Goal: Navigation & Orientation: Find specific page/section

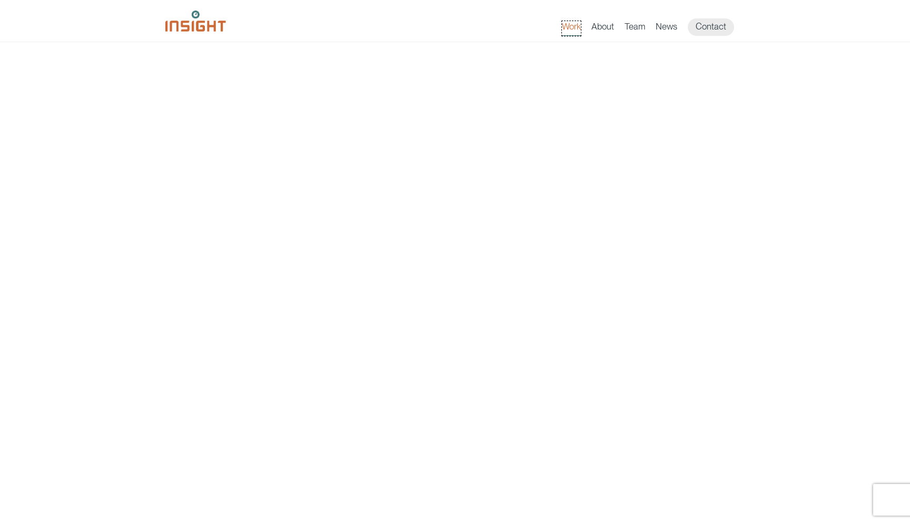
click at [570, 28] on link "Work" at bounding box center [571, 28] width 19 height 15
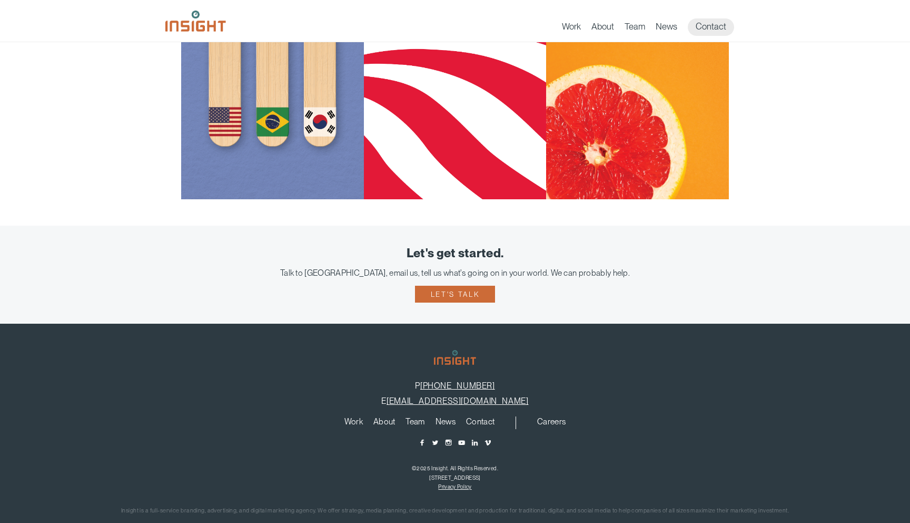
scroll to position [1060, 0]
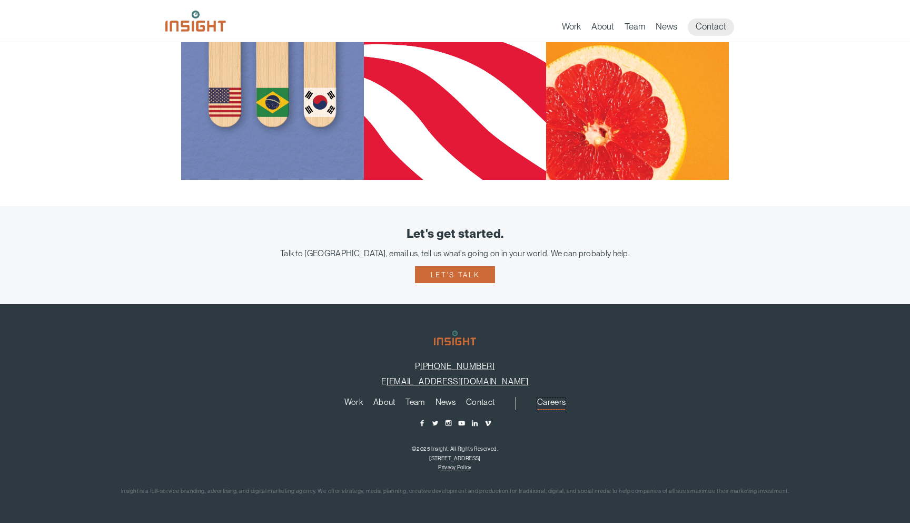
click at [548, 400] on link "Careers" at bounding box center [551, 404] width 28 height 12
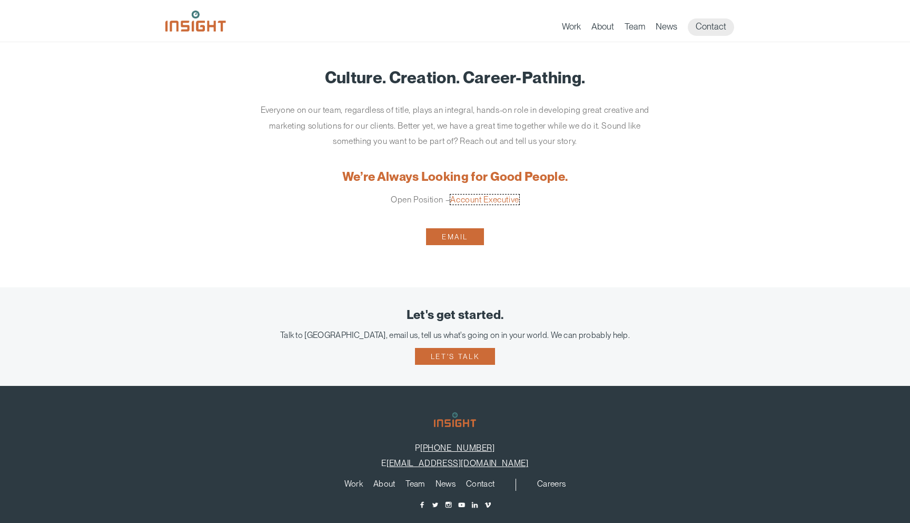
click at [465, 201] on link "Account Executive" at bounding box center [484, 199] width 69 height 10
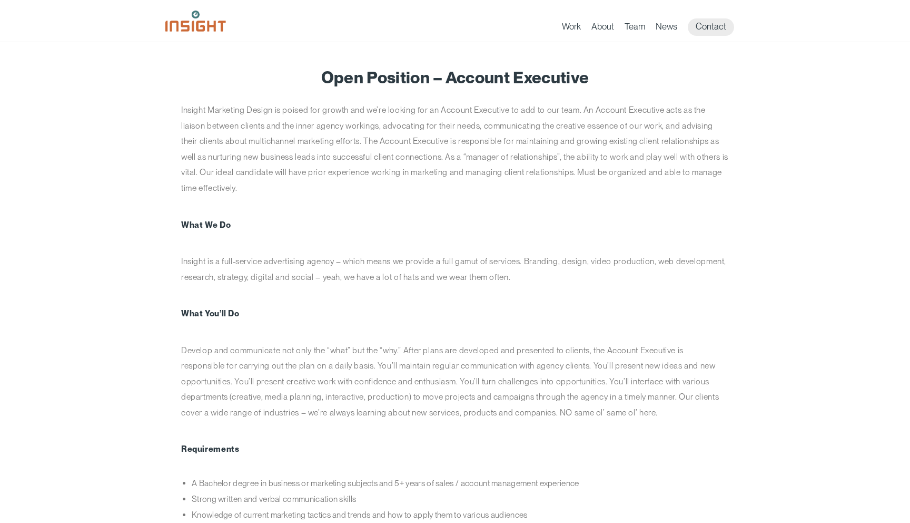
scroll to position [2, 0]
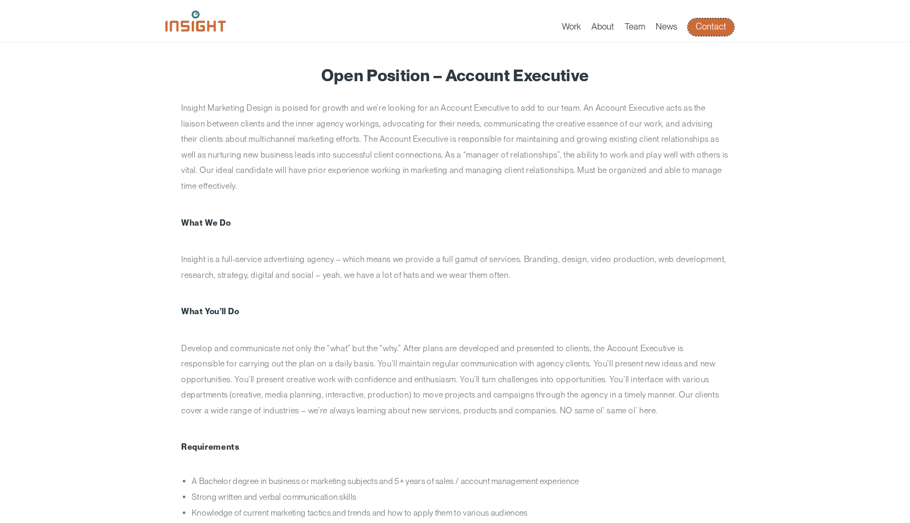
click at [715, 26] on link "Contact" at bounding box center [711, 26] width 46 height 17
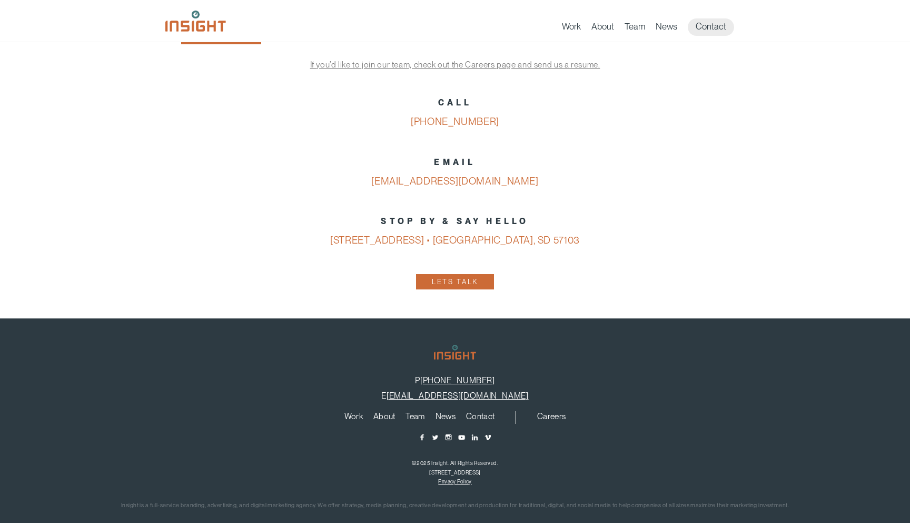
scroll to position [447, 0]
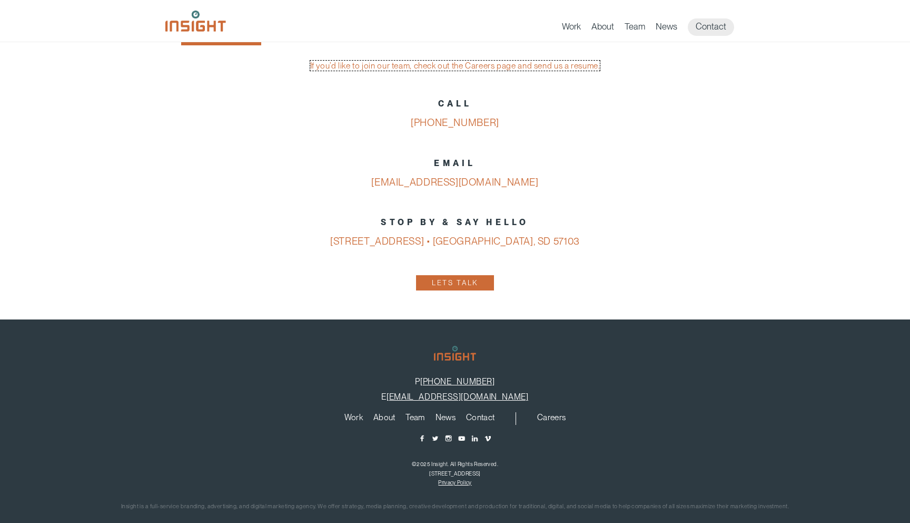
click at [547, 71] on link "If you’d like to join our team, check out the Careers page and send us a resume." at bounding box center [455, 66] width 290 height 10
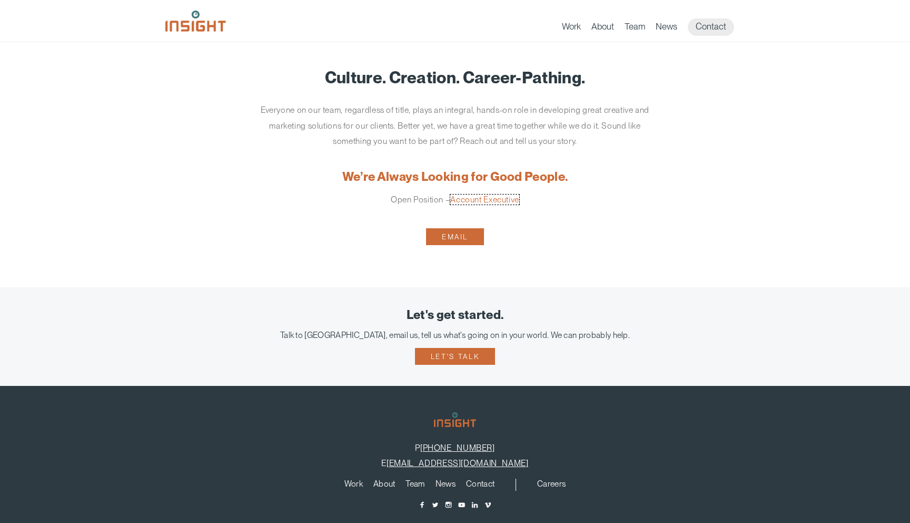
click at [495, 200] on link "Account Executive" at bounding box center [484, 199] width 69 height 10
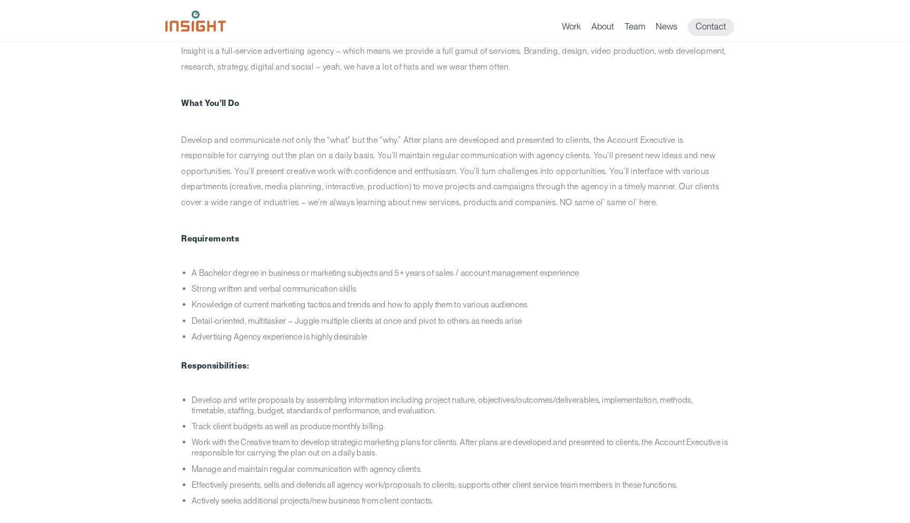
scroll to position [171, 0]
